Goal: Information Seeking & Learning: Check status

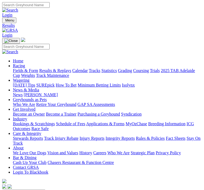
select select "[GEOGRAPHIC_DATA]"
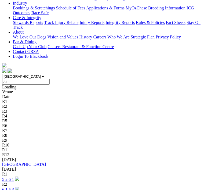
scroll to position [131, 0]
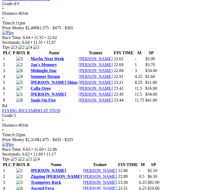
scroll to position [501, 0]
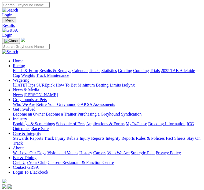
click at [45, 190] on select "South Australia New South Wales Northern Territory Queensland Tasmania Victoria…" at bounding box center [23, 192] width 43 height 5
select select "QLD"
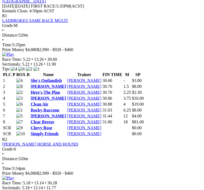
scroll to position [244, 0]
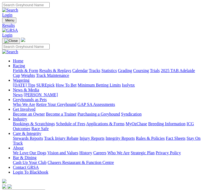
click at [45, 190] on select "[GEOGRAPHIC_DATA] [GEOGRAPHIC_DATA] [GEOGRAPHIC_DATA] [GEOGRAPHIC_DATA] [GEOGRA…" at bounding box center [23, 192] width 43 height 5
select select "VIC"
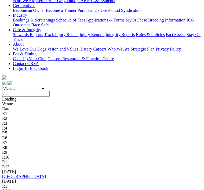
scroll to position [117, 0]
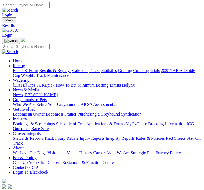
click at [45, 190] on select "[GEOGRAPHIC_DATA] [GEOGRAPHIC_DATA] [GEOGRAPHIC_DATA] [GEOGRAPHIC_DATA] [GEOGRA…" at bounding box center [23, 192] width 43 height 5
select select "SA"
